Goal: Use online tool/utility: Utilize a website feature to perform a specific function

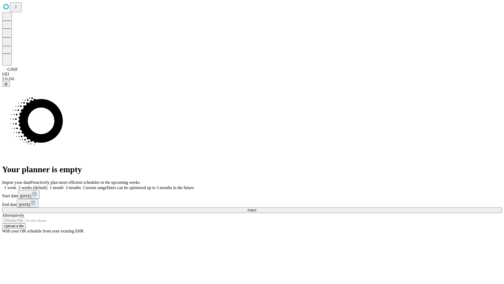
click at [256, 208] on span "Fetch" at bounding box center [252, 210] width 9 height 4
